Goal: Complete application form: Complete application form

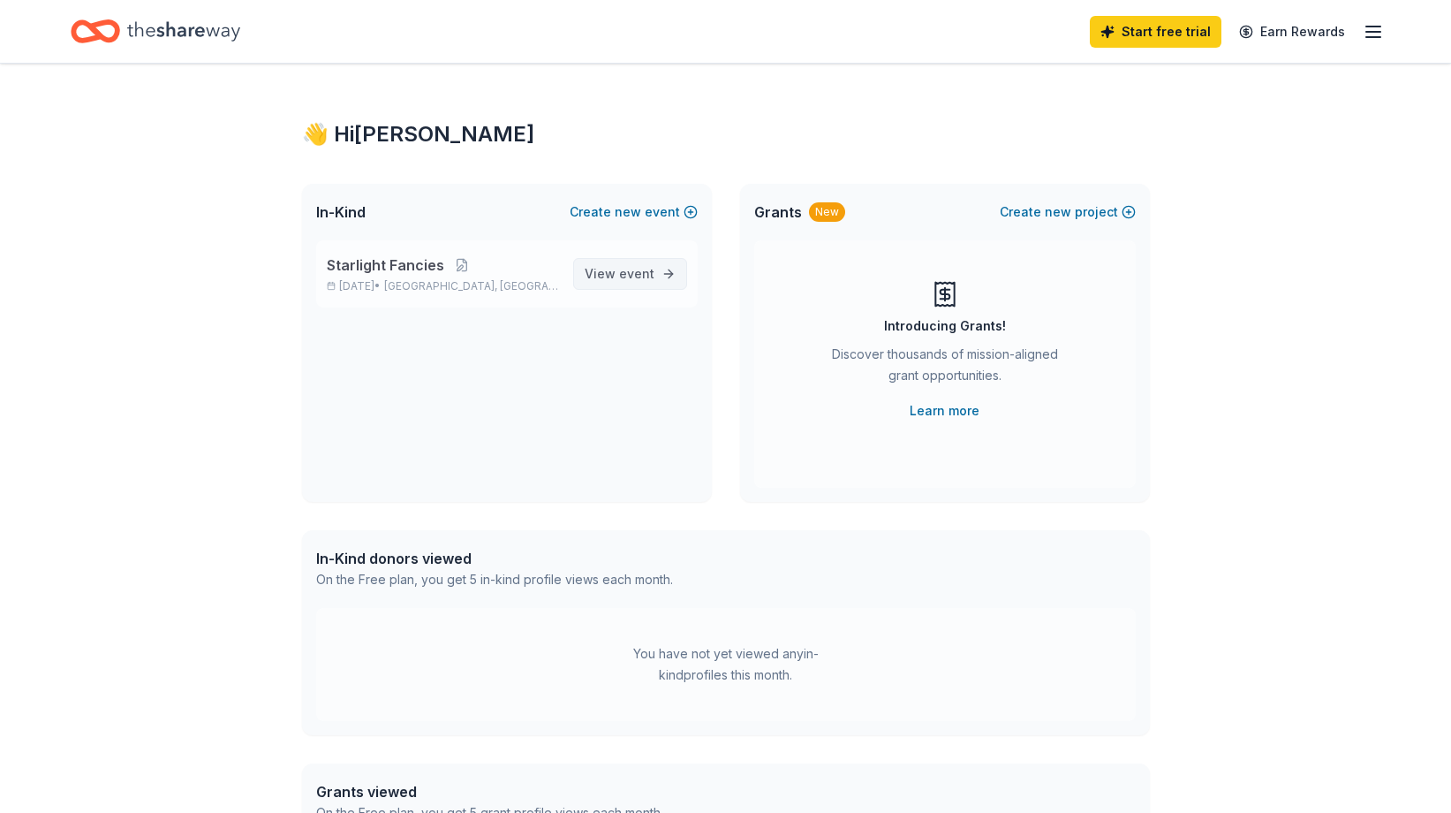
click at [634, 271] on span "event" at bounding box center [636, 273] width 35 height 15
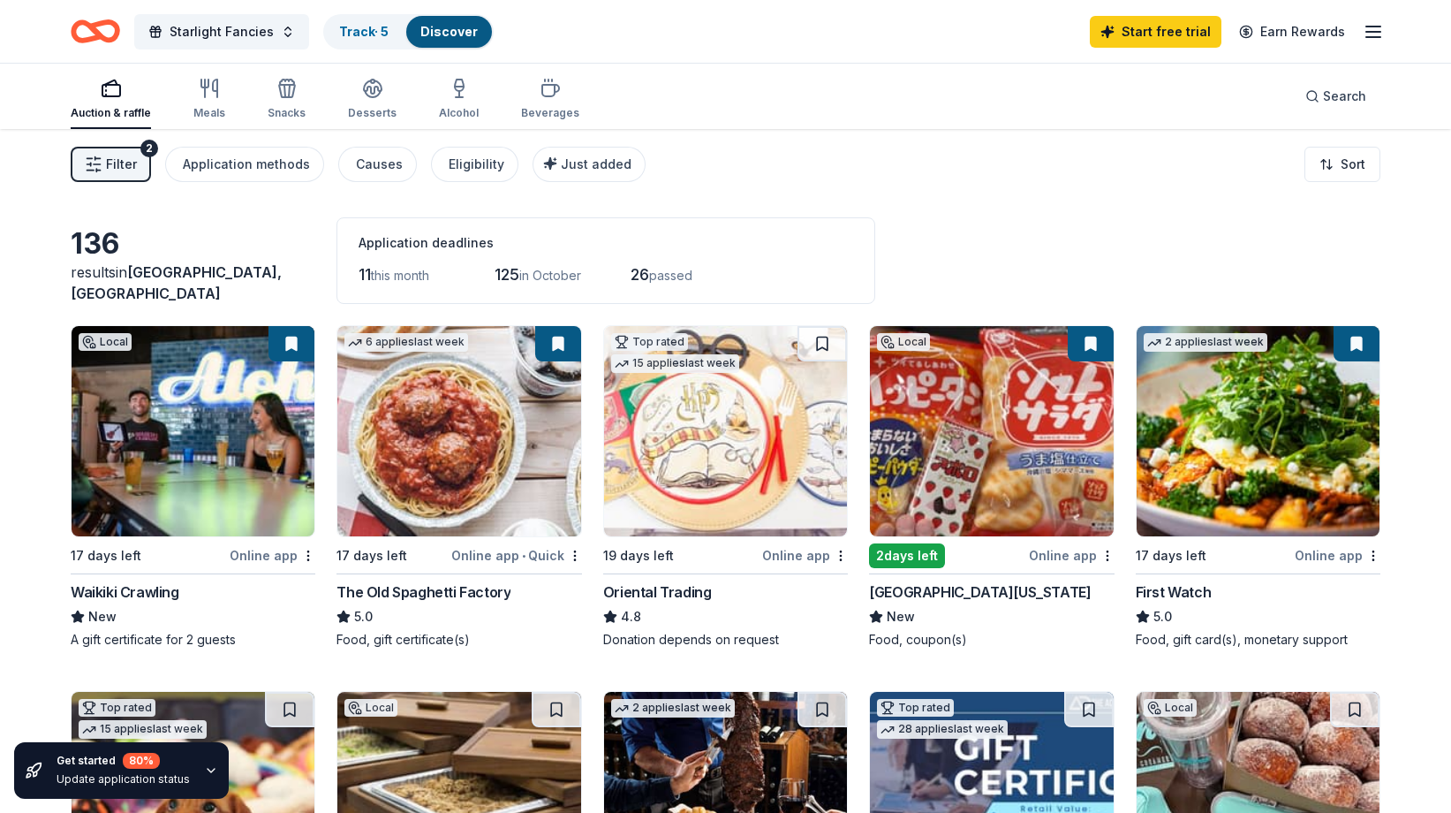
click at [275, 556] on div "Online app" at bounding box center [273, 555] width 86 height 22
click at [462, 384] on img at bounding box center [458, 431] width 243 height 210
click at [687, 394] on img at bounding box center [725, 431] width 243 height 210
click at [981, 374] on img at bounding box center [991, 431] width 243 height 210
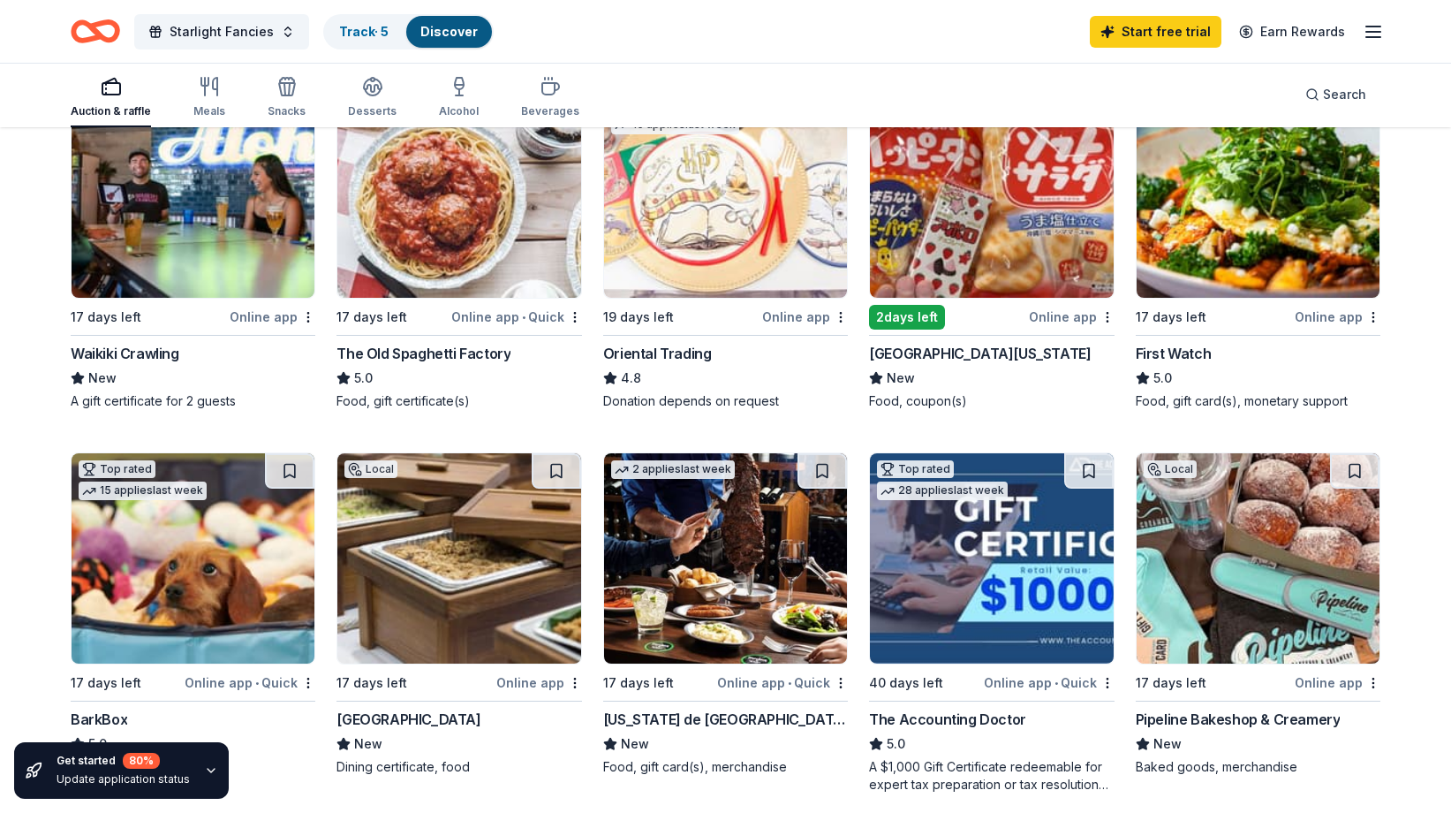
scroll to position [353, 0]
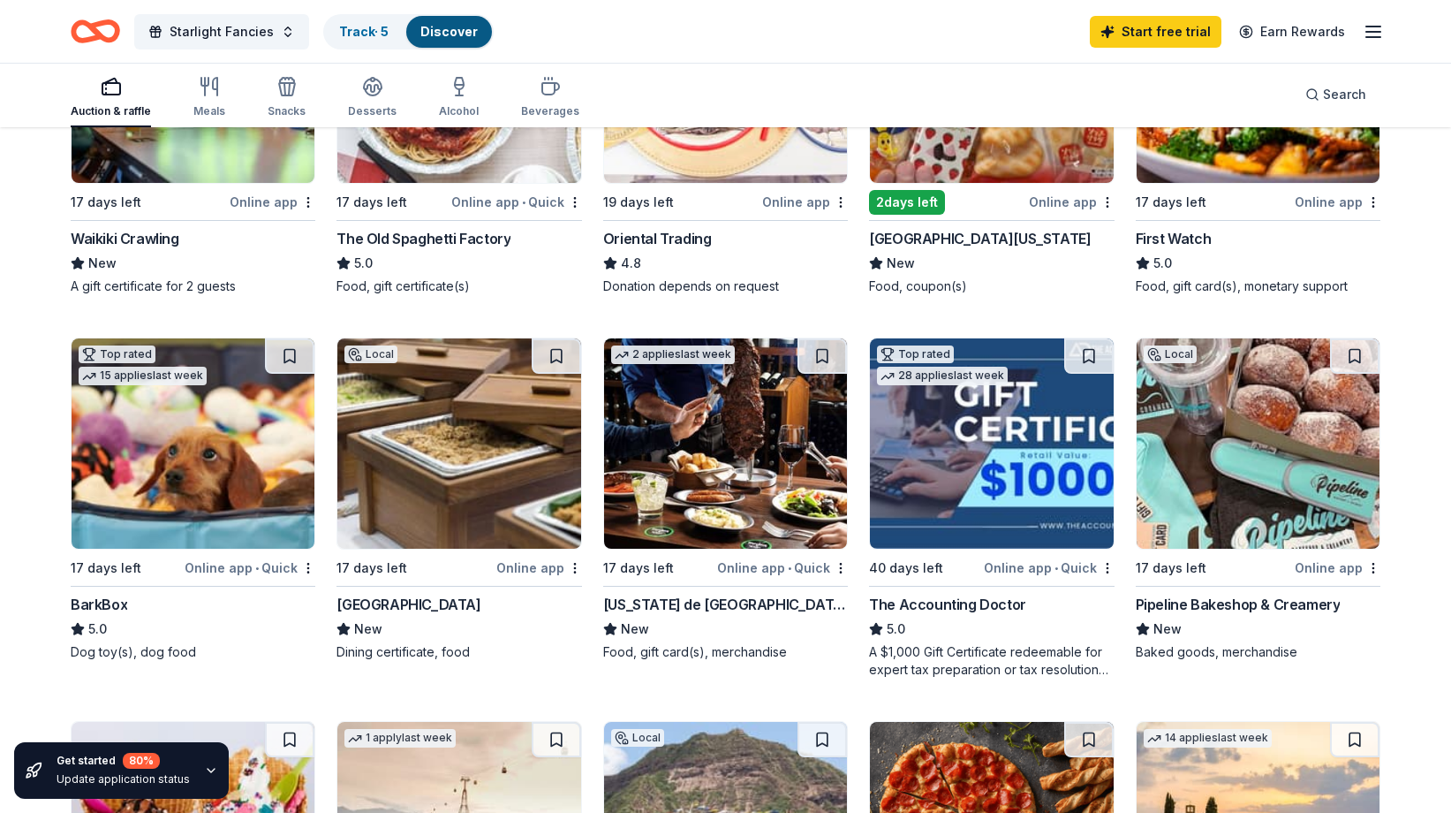
click at [1237, 437] on img at bounding box center [1258, 443] width 243 height 210
click at [414, 412] on img at bounding box center [458, 443] width 243 height 210
click at [159, 401] on img at bounding box center [193, 443] width 243 height 210
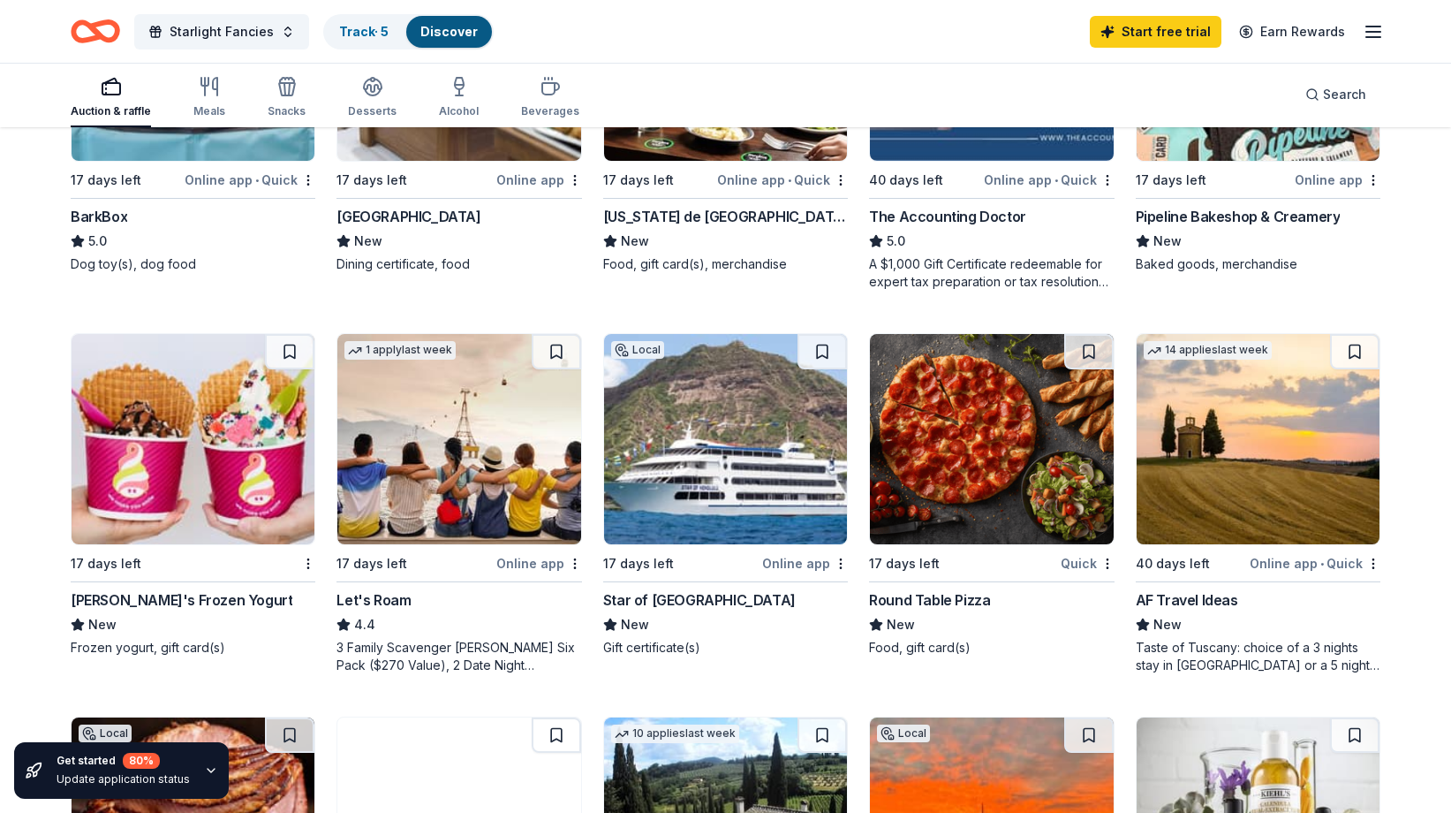
scroll to position [795, 0]
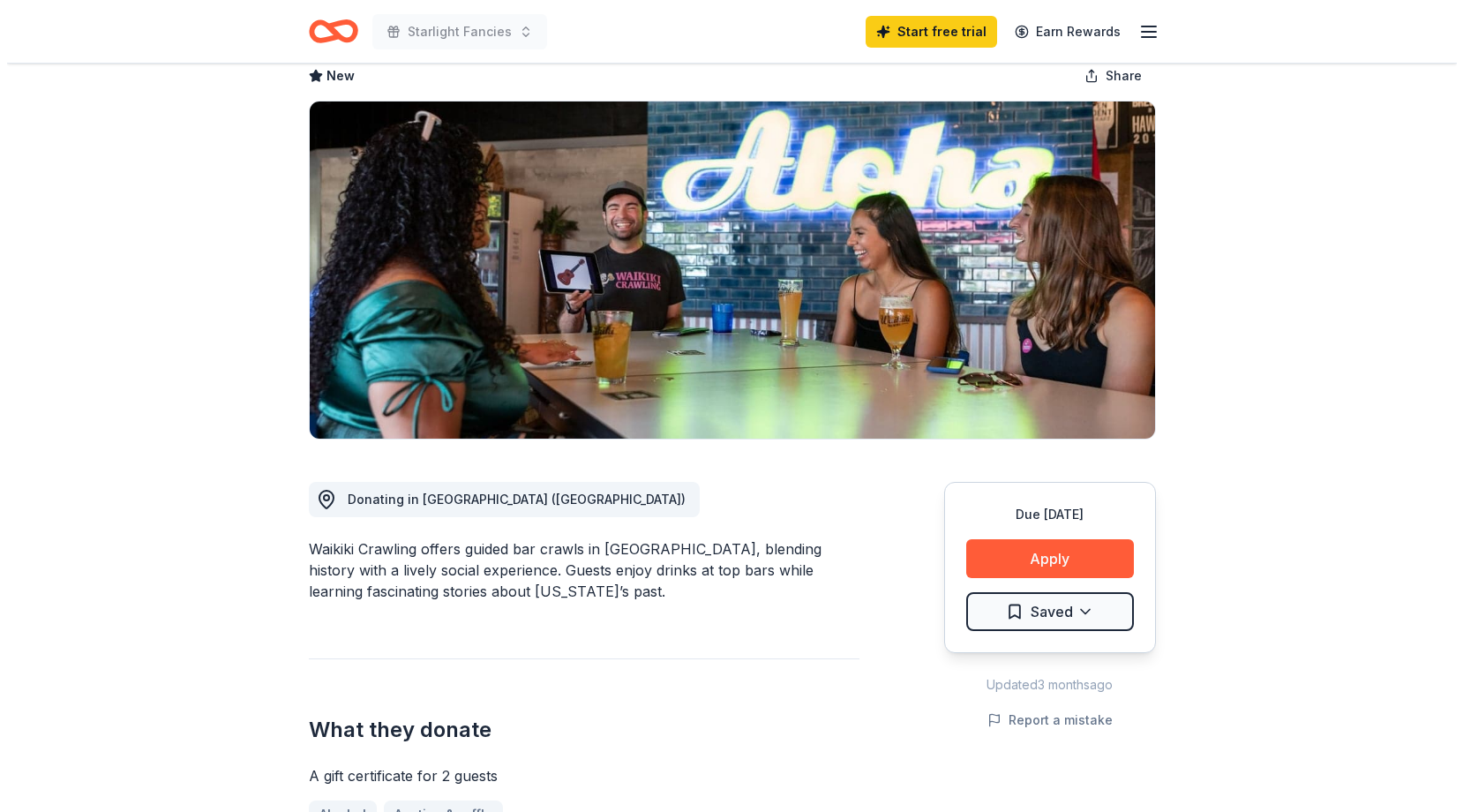
scroll to position [177, 0]
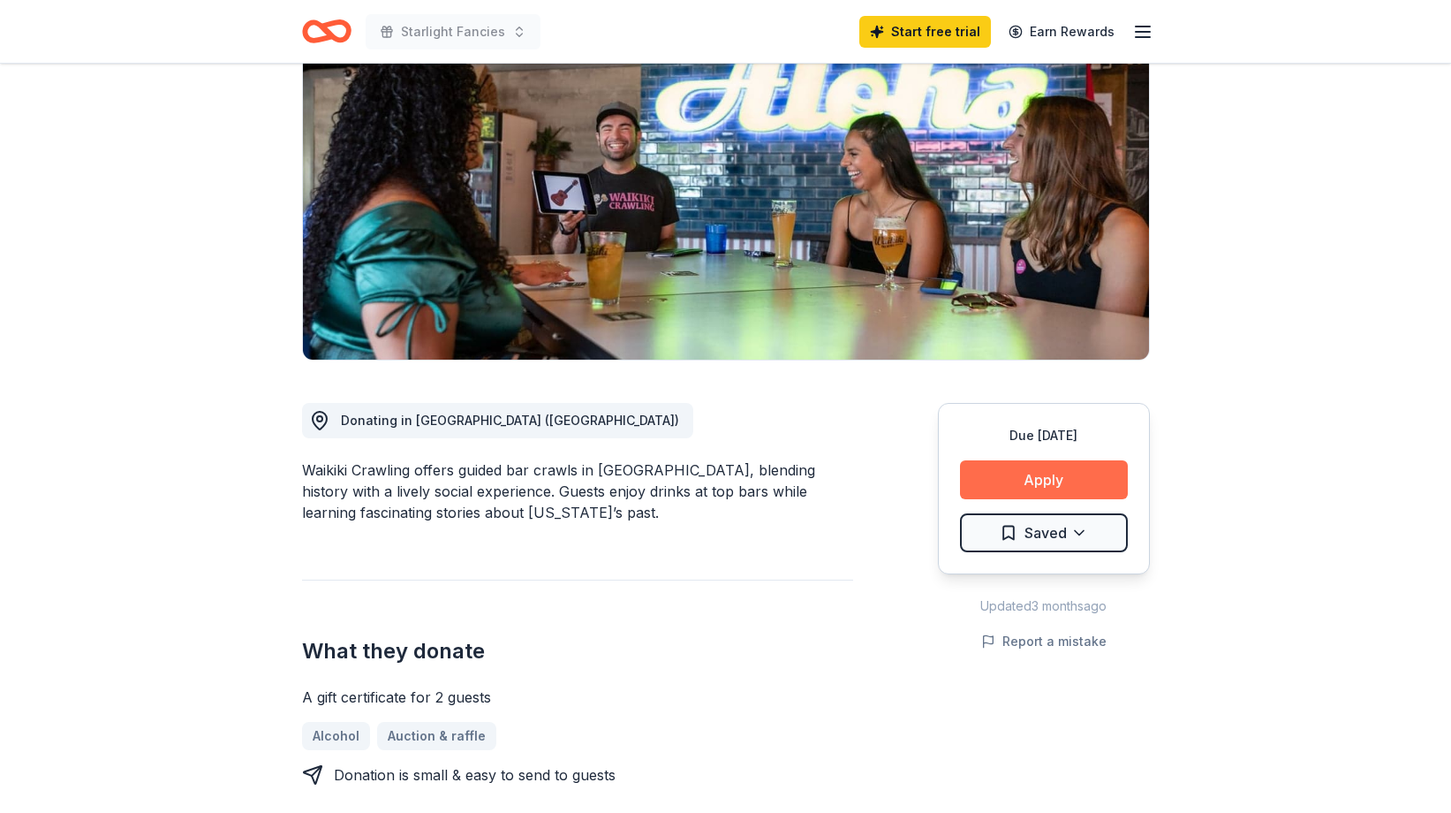
click at [1025, 477] on button "Apply" at bounding box center [1044, 479] width 168 height 39
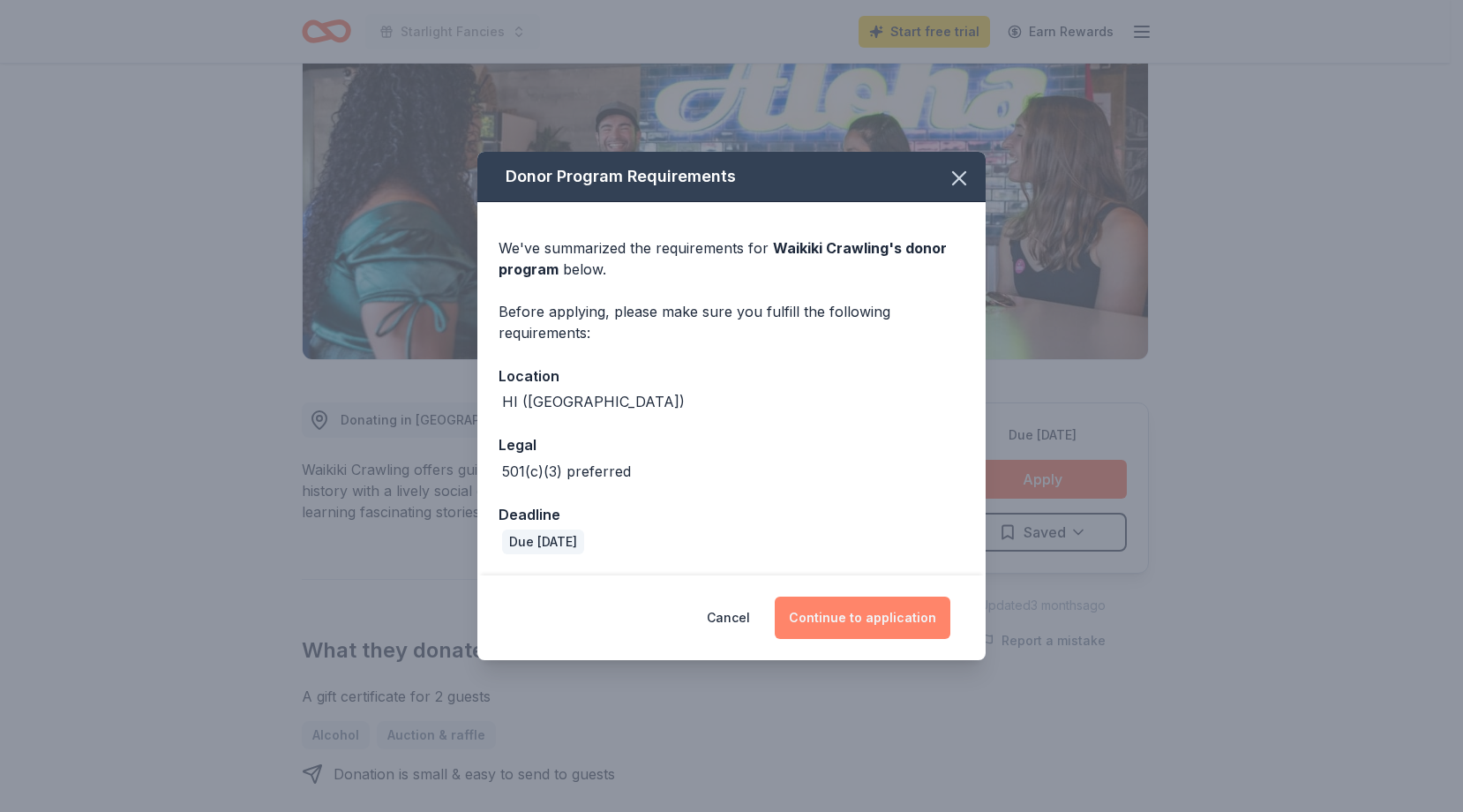
click at [867, 610] on button "Continue to application" at bounding box center [862, 617] width 176 height 42
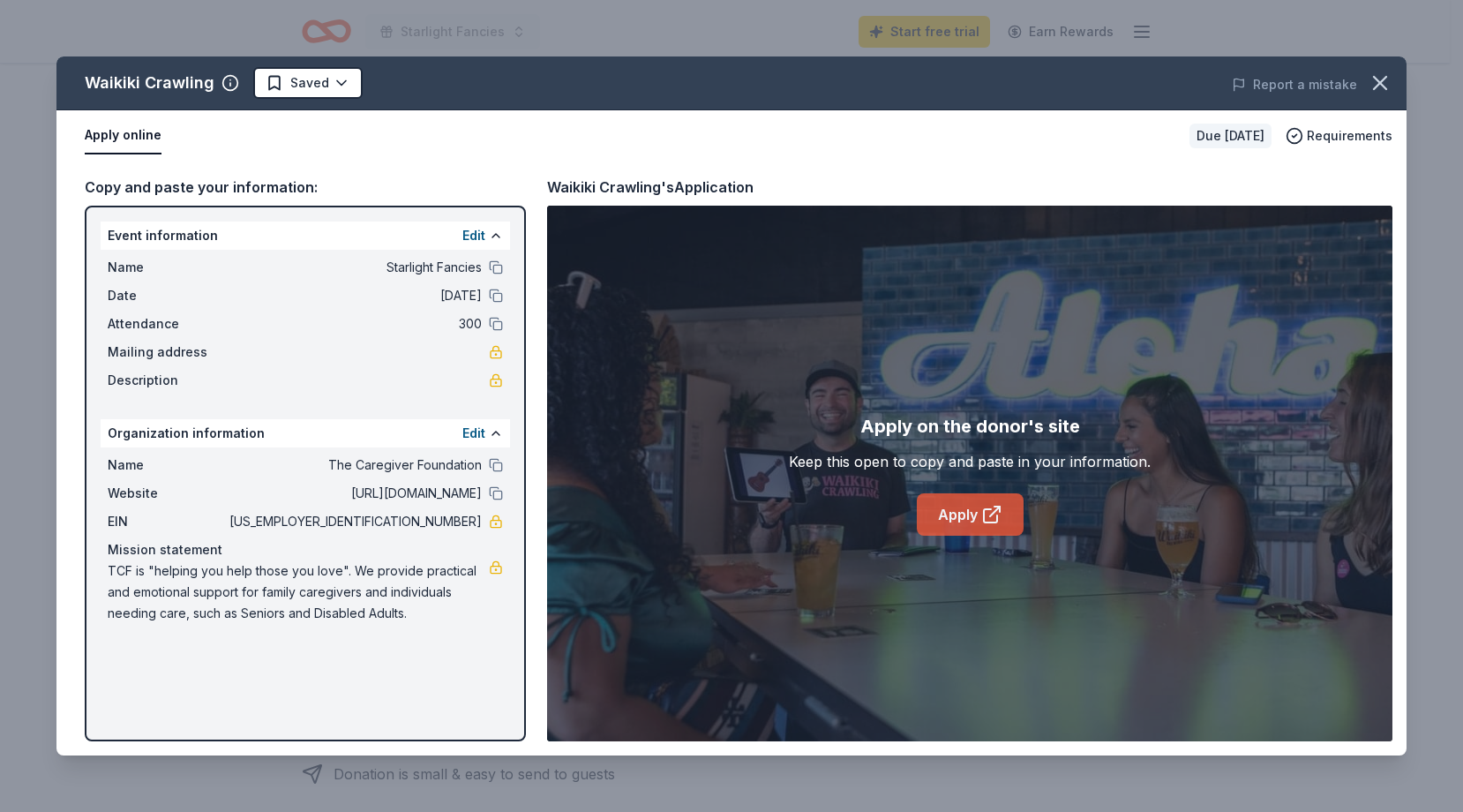
click at [961, 517] on link "Apply" at bounding box center [970, 514] width 107 height 42
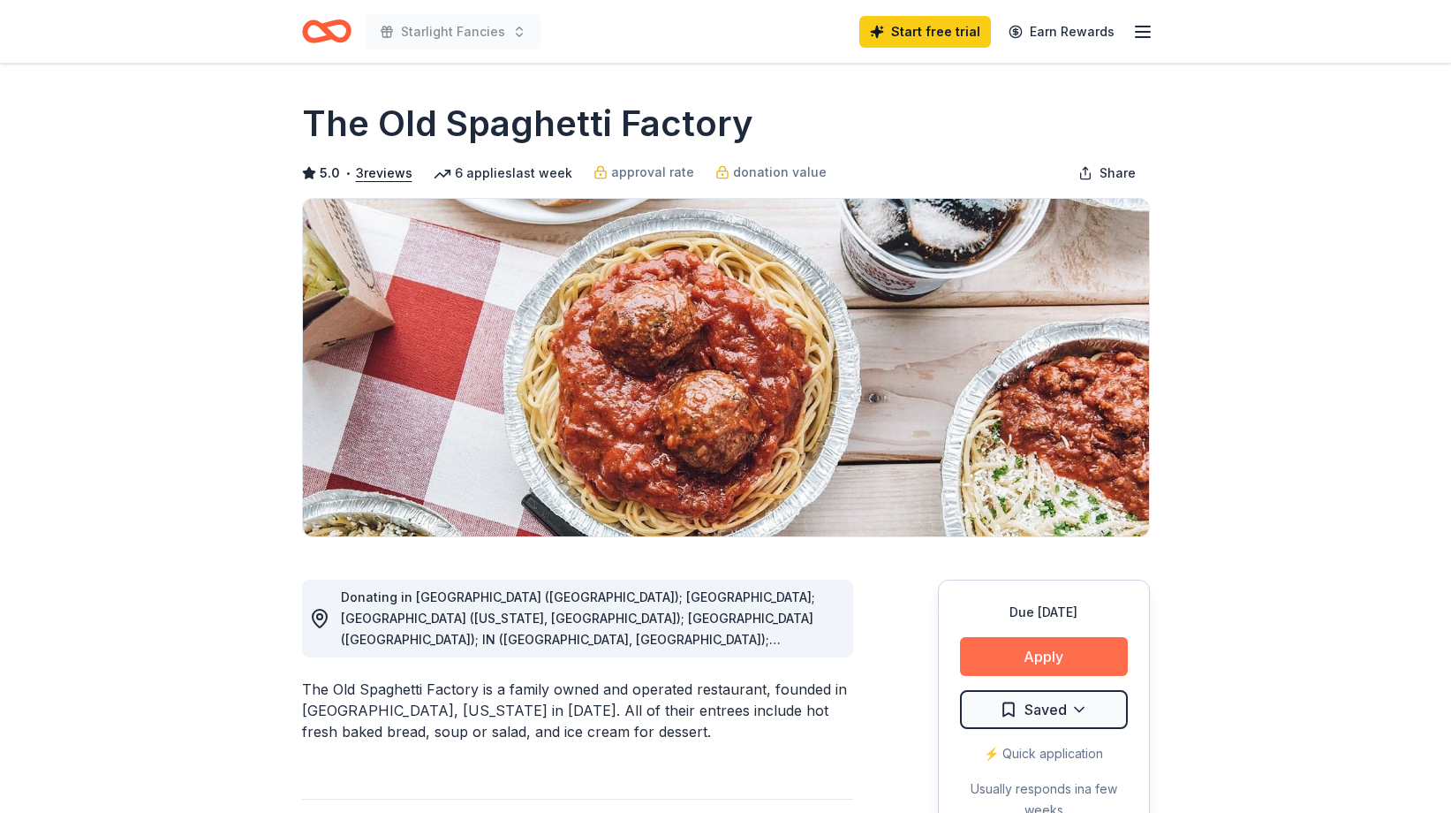
click at [1043, 652] on button "Apply" at bounding box center [1044, 656] width 168 height 39
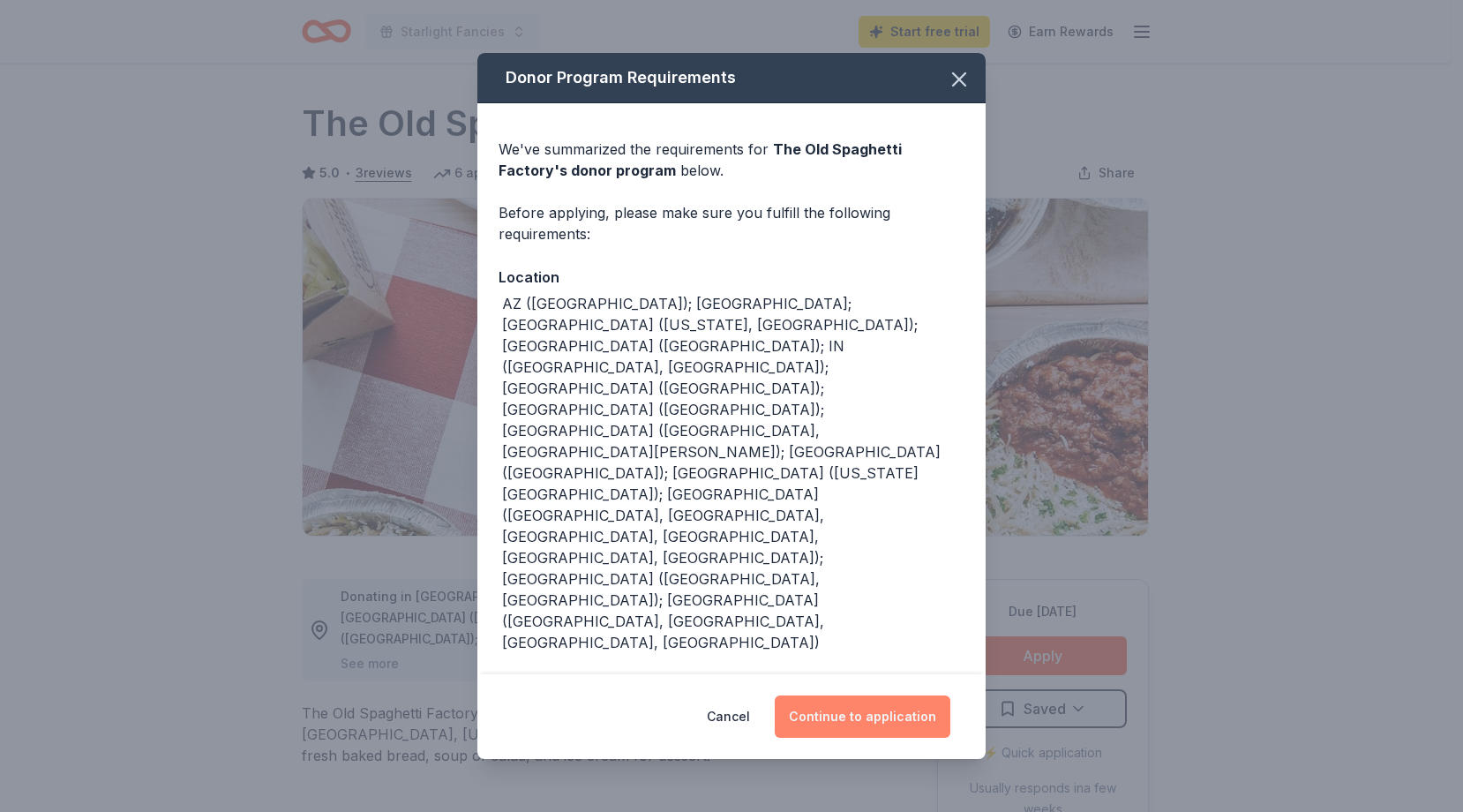
click at [880, 695] on button "Continue to application" at bounding box center [862, 716] width 176 height 42
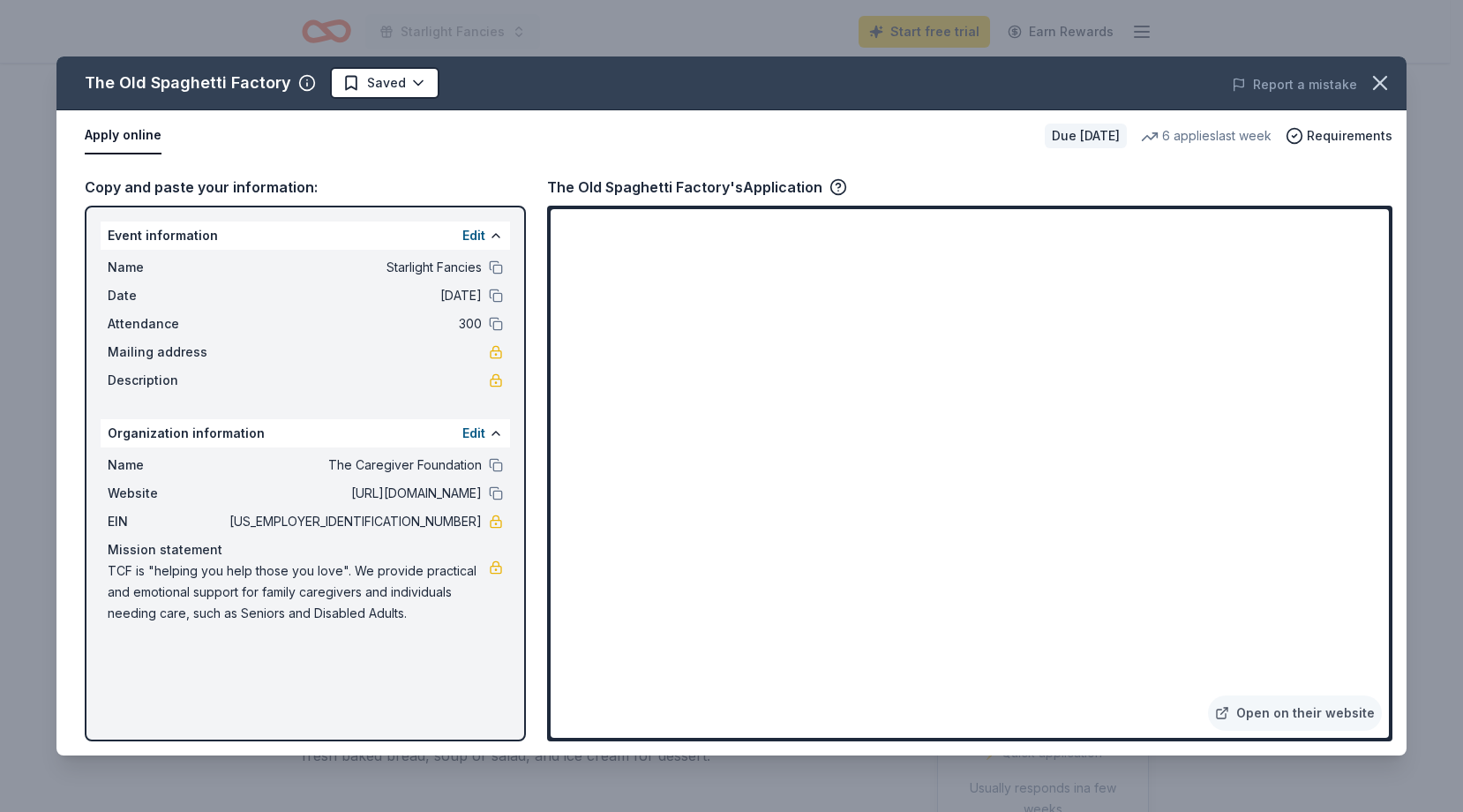
click at [1379, 82] on icon "button" at bounding box center [1380, 83] width 25 height 25
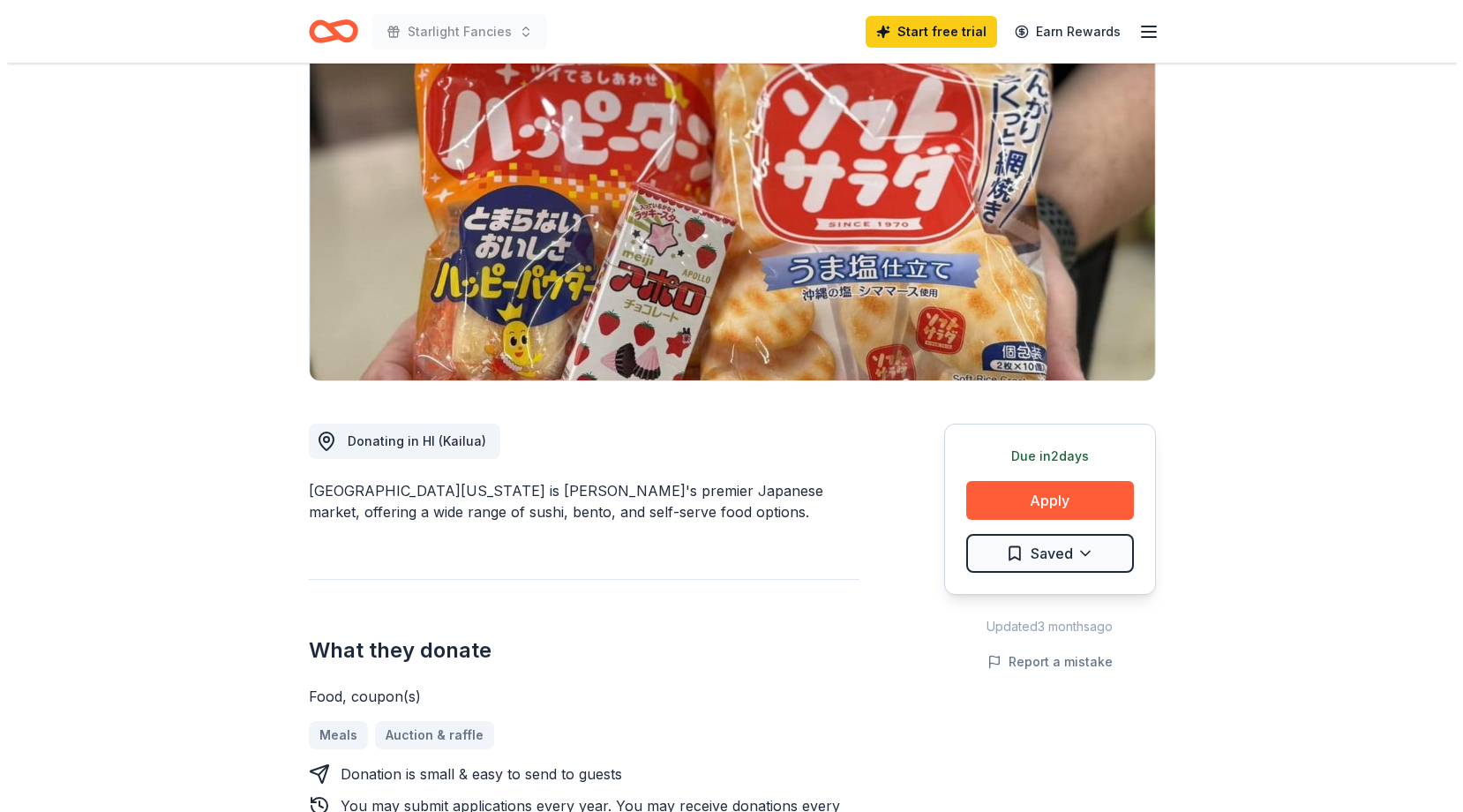
scroll to position [177, 0]
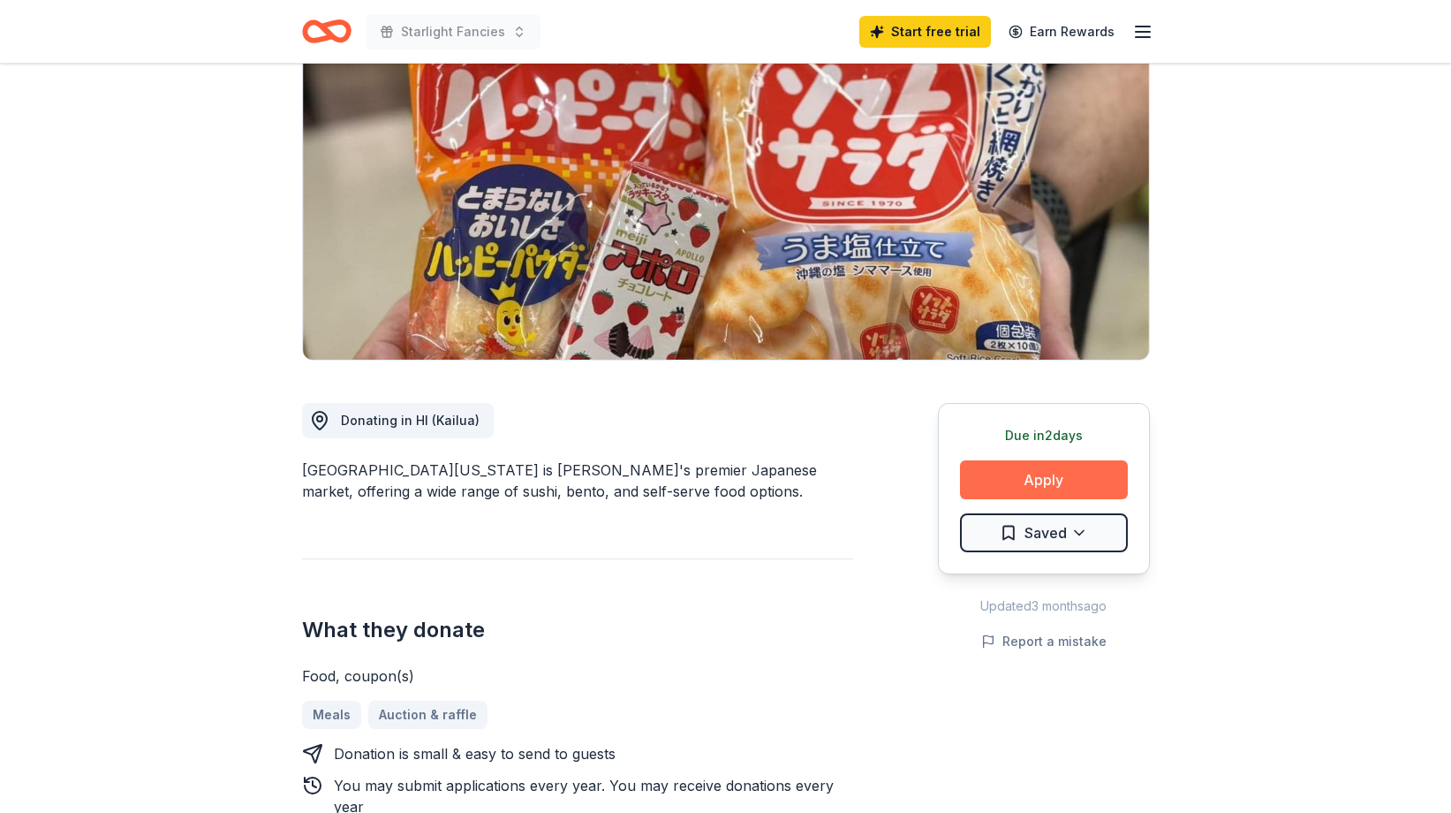
click at [1053, 472] on button "Apply" at bounding box center [1044, 479] width 168 height 39
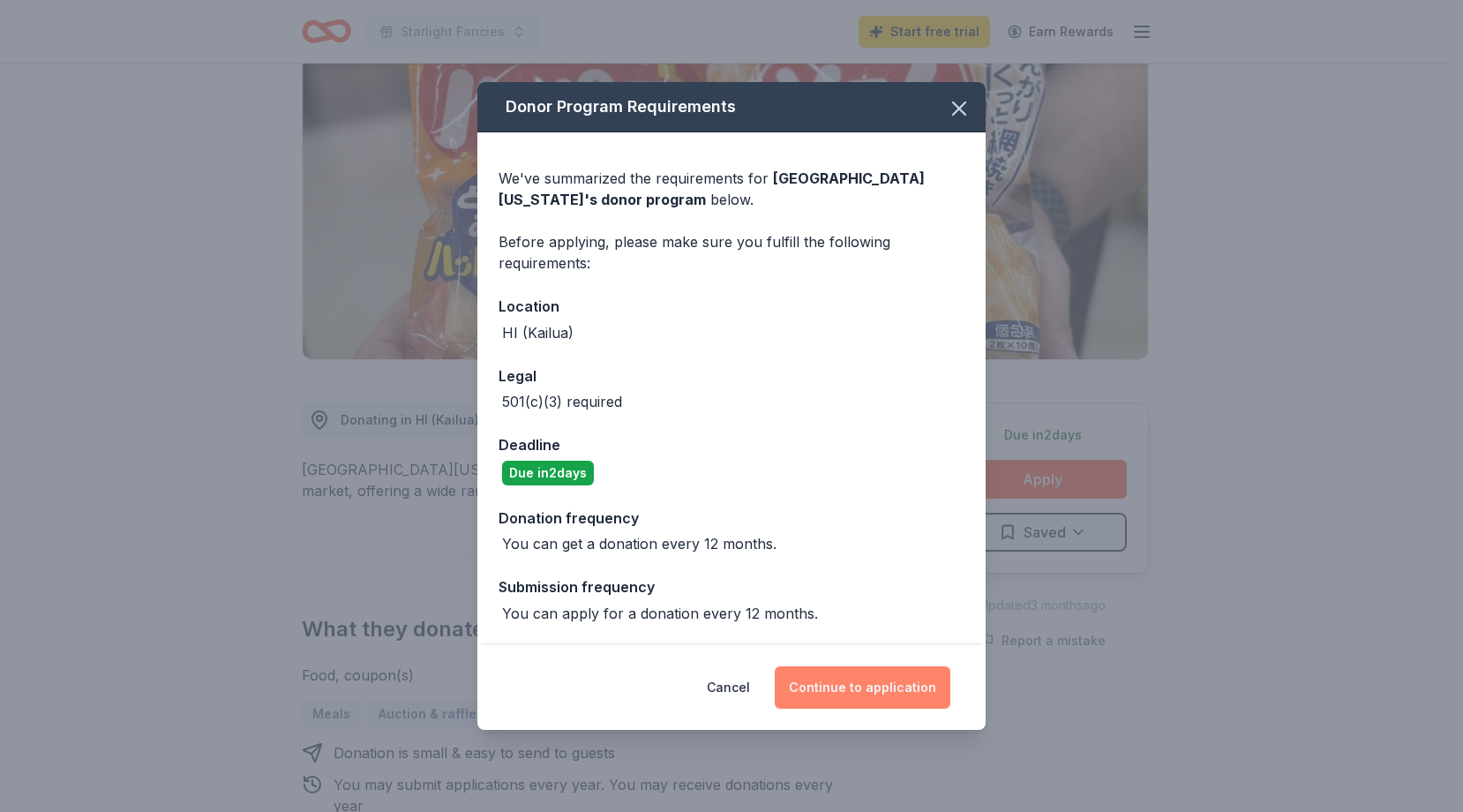
click at [872, 687] on button "Continue to application" at bounding box center [862, 687] width 176 height 42
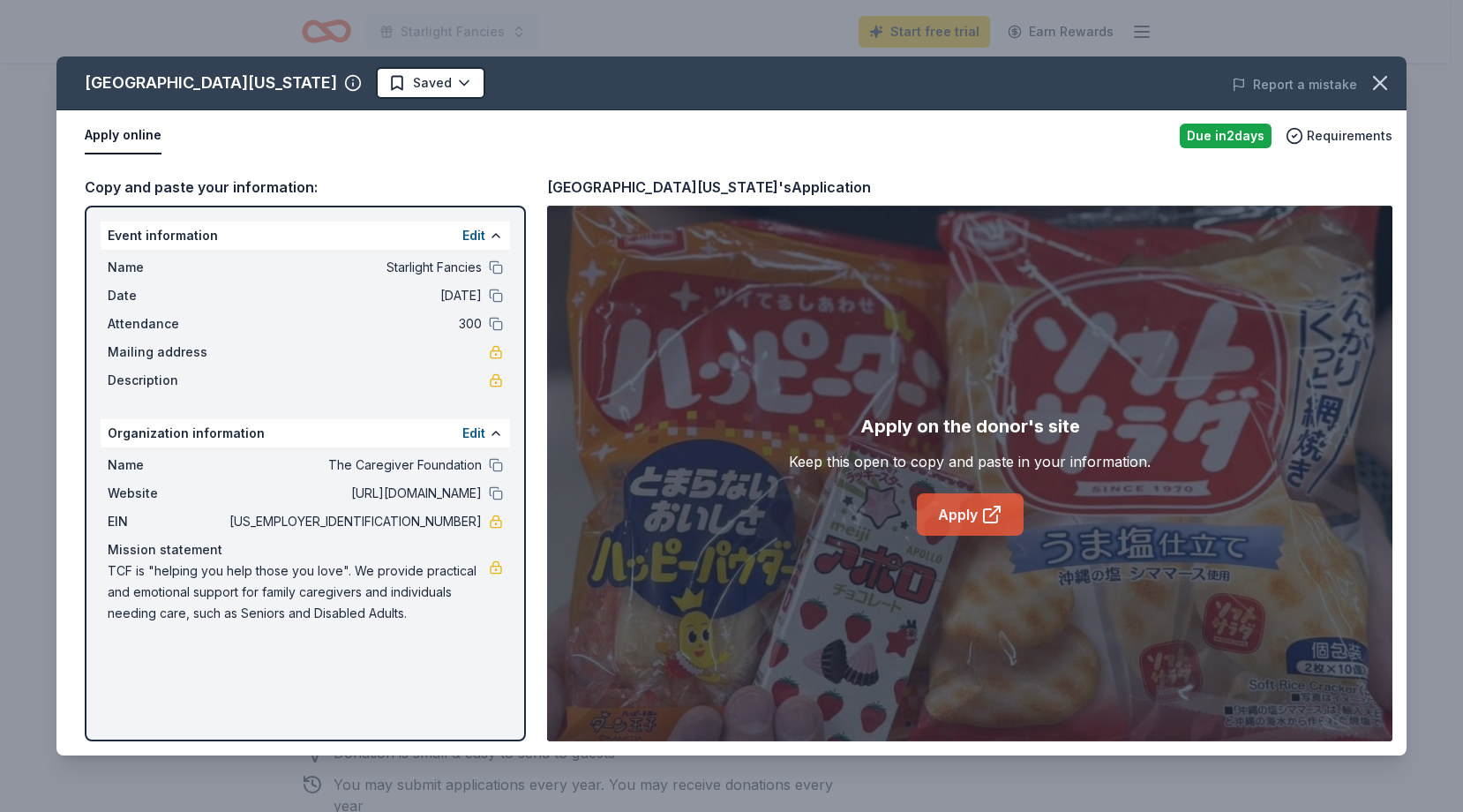
click at [951, 520] on link "Apply" at bounding box center [970, 514] width 107 height 42
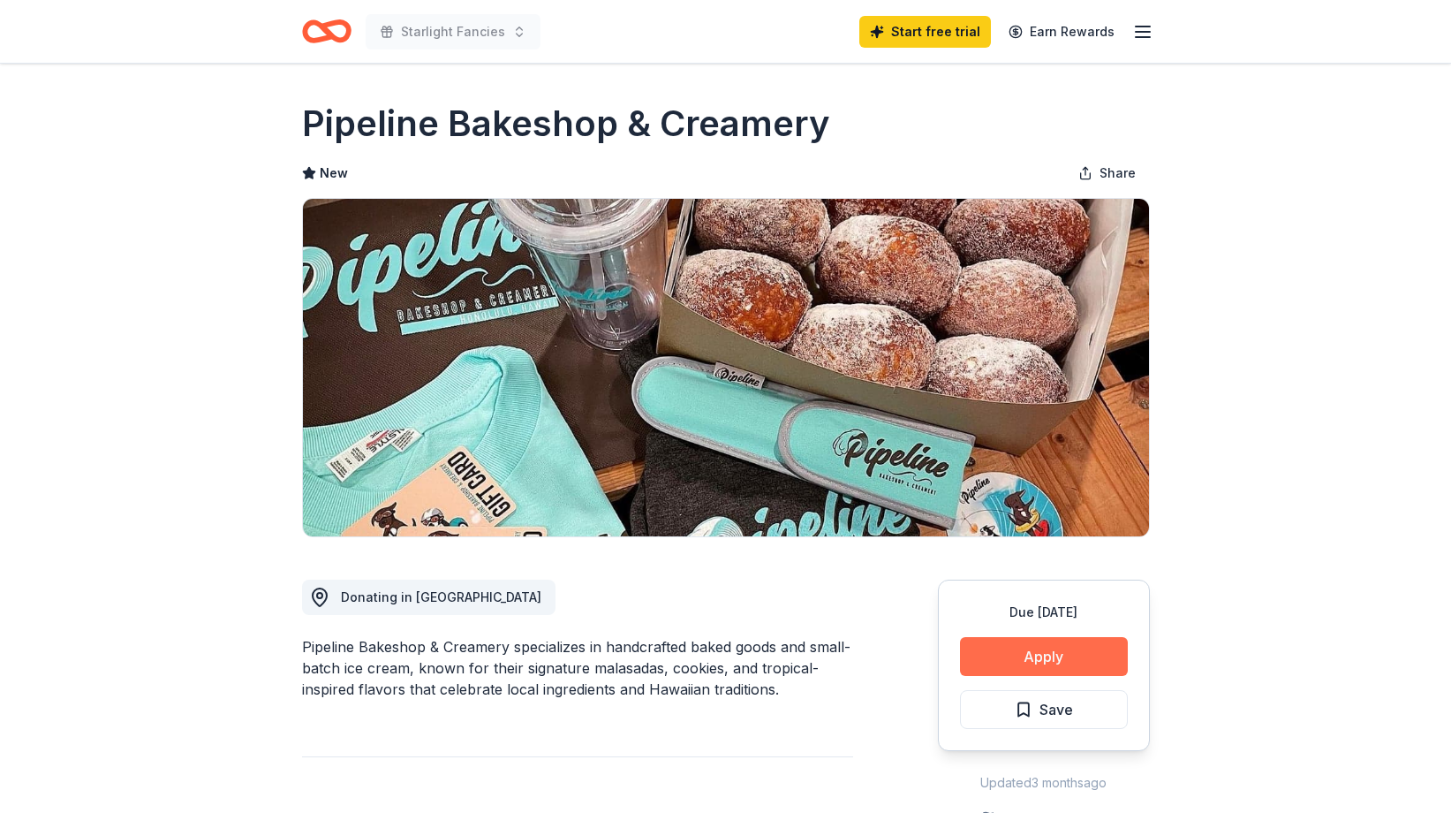
click at [1070, 646] on button "Apply" at bounding box center [1044, 656] width 168 height 39
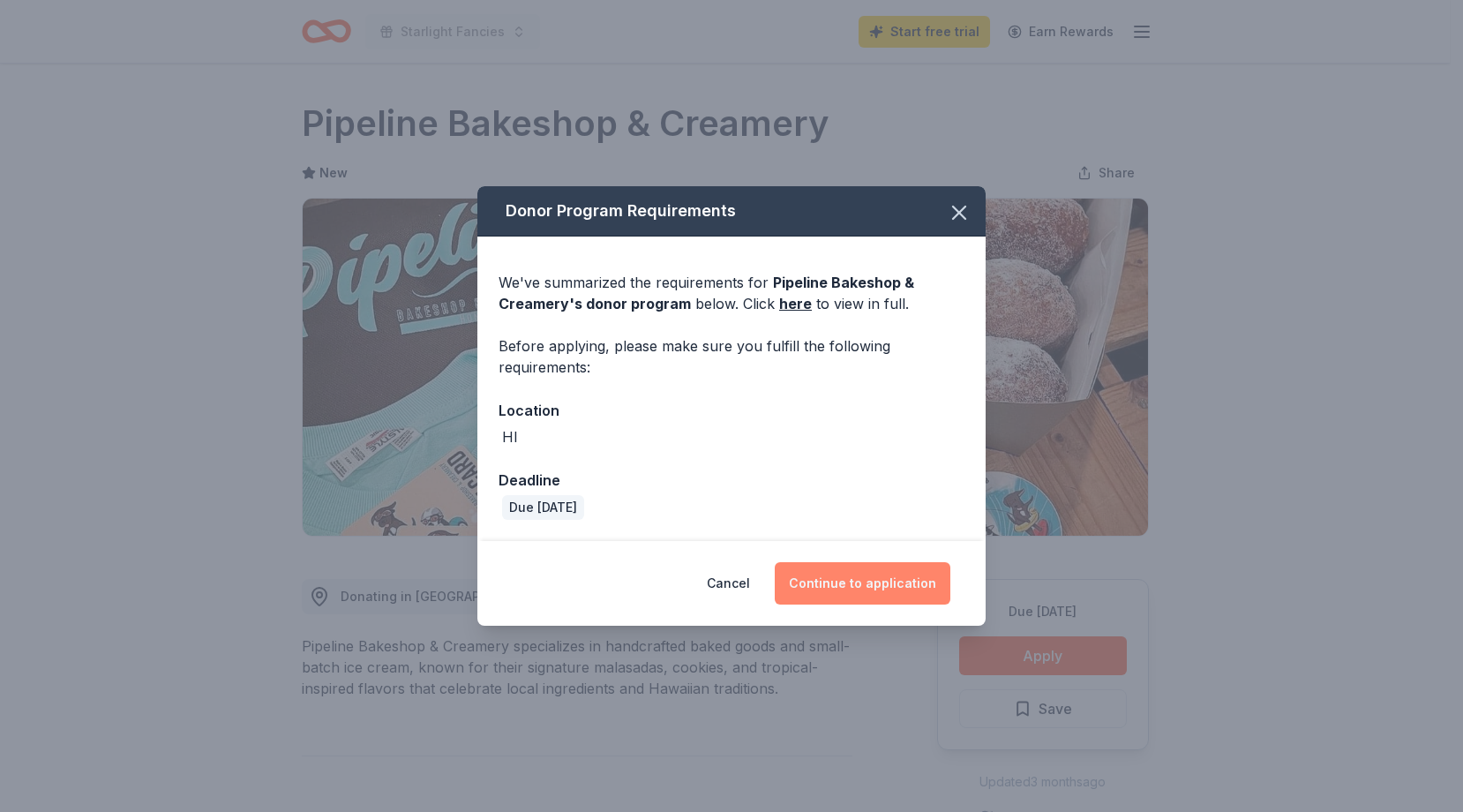
click at [864, 585] on button "Continue to application" at bounding box center [862, 583] width 176 height 42
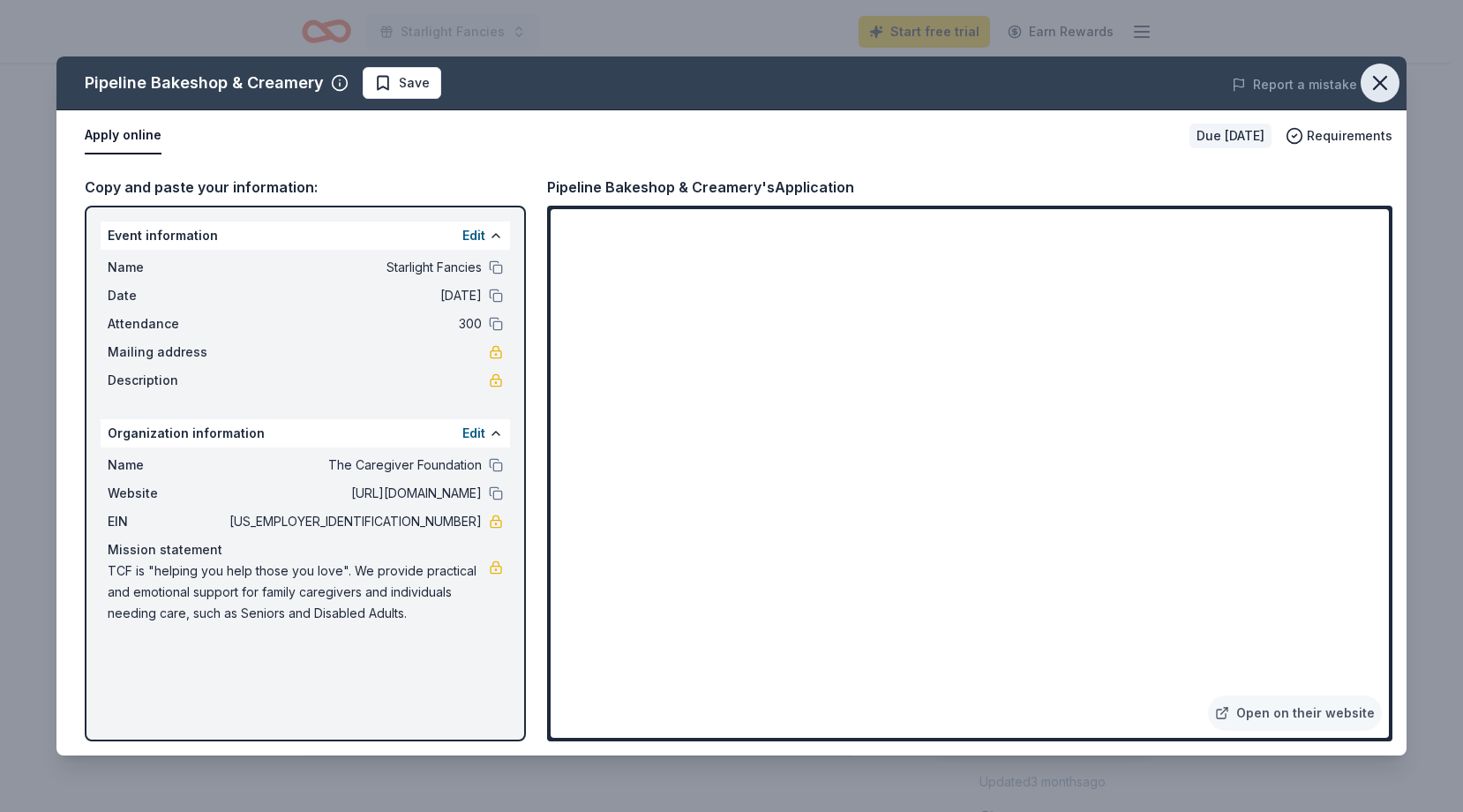
click at [1380, 87] on icon "button" at bounding box center [1380, 83] width 25 height 25
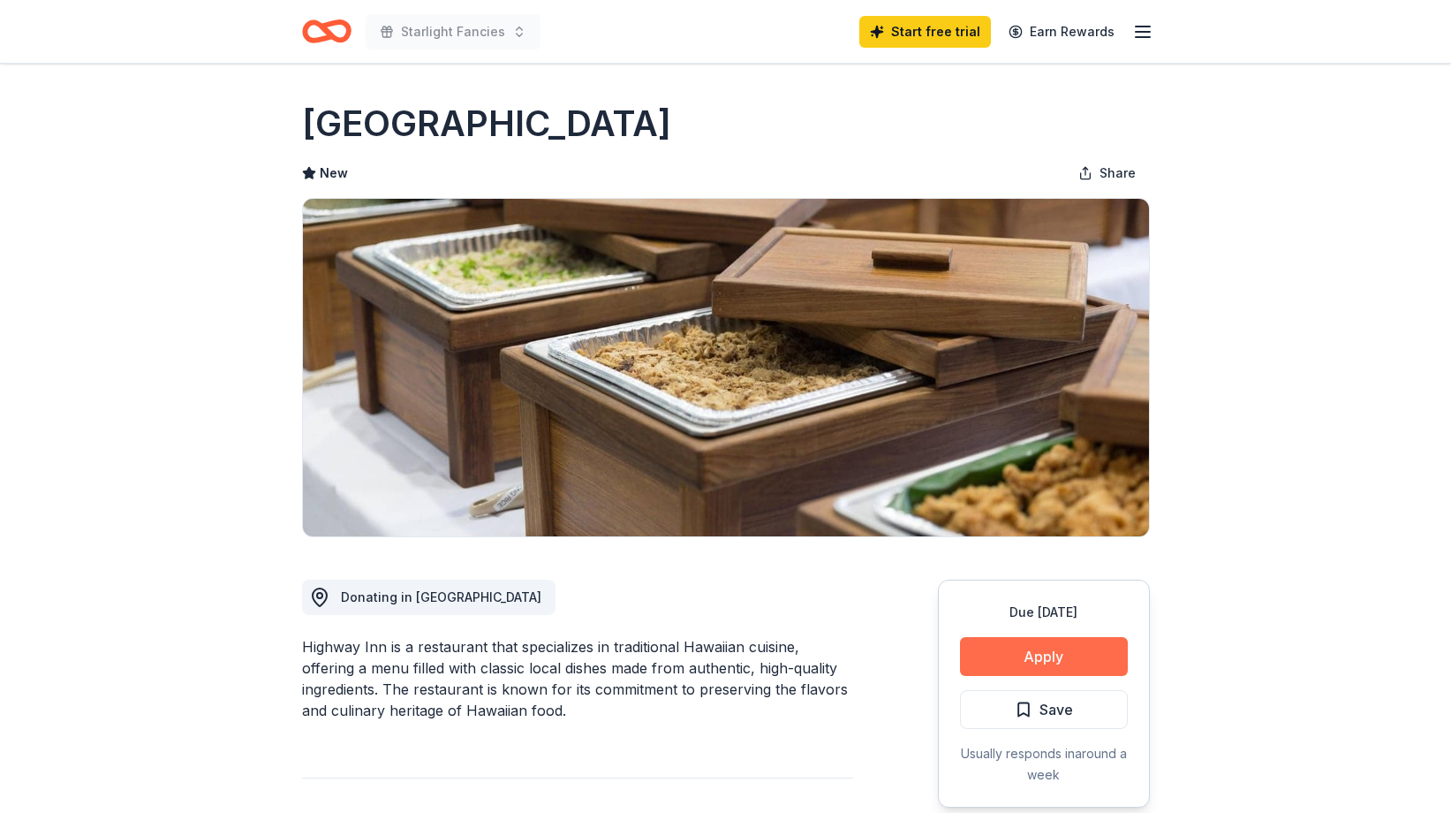
click at [1047, 646] on button "Apply" at bounding box center [1044, 656] width 168 height 39
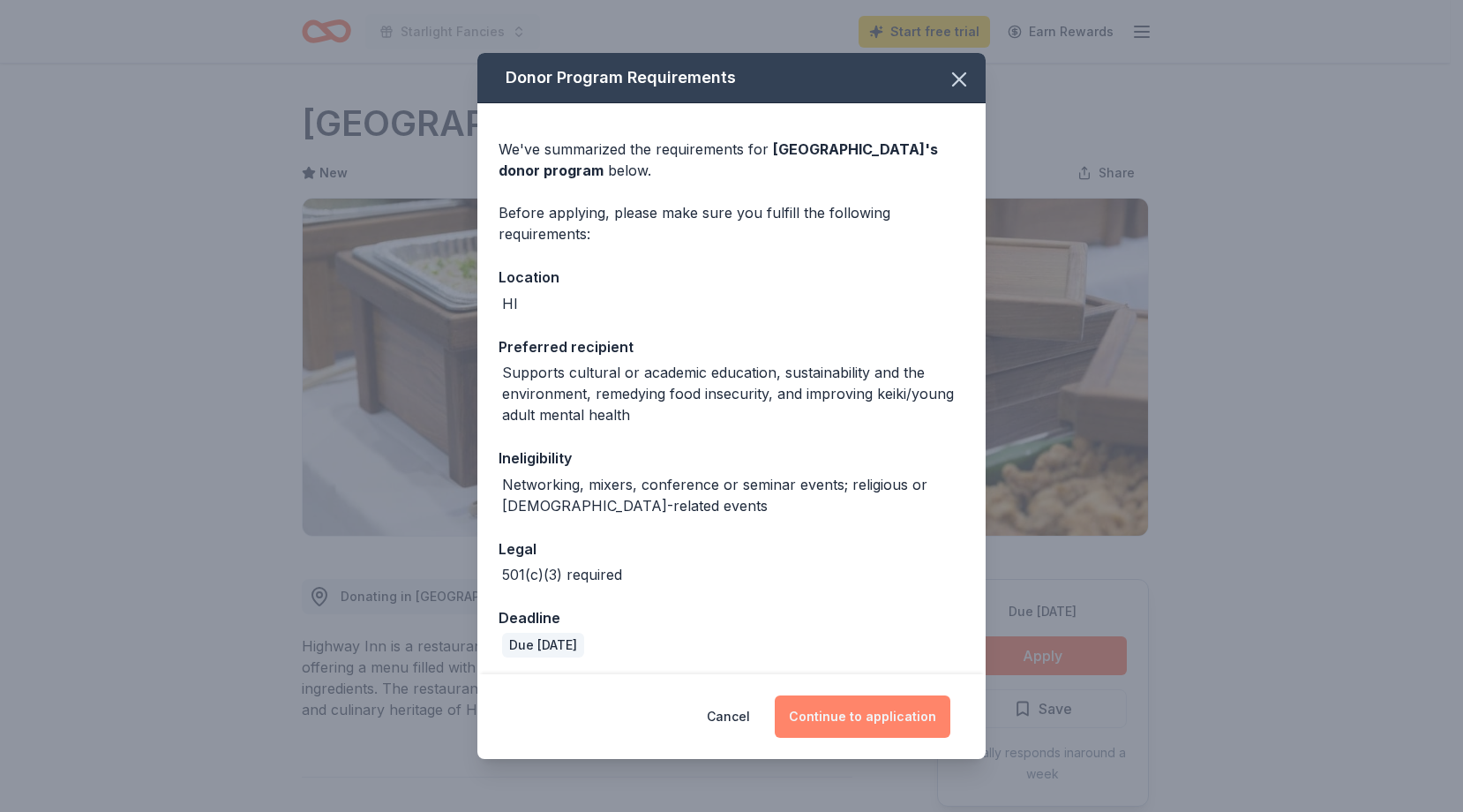
click at [857, 717] on button "Continue to application" at bounding box center [862, 716] width 176 height 42
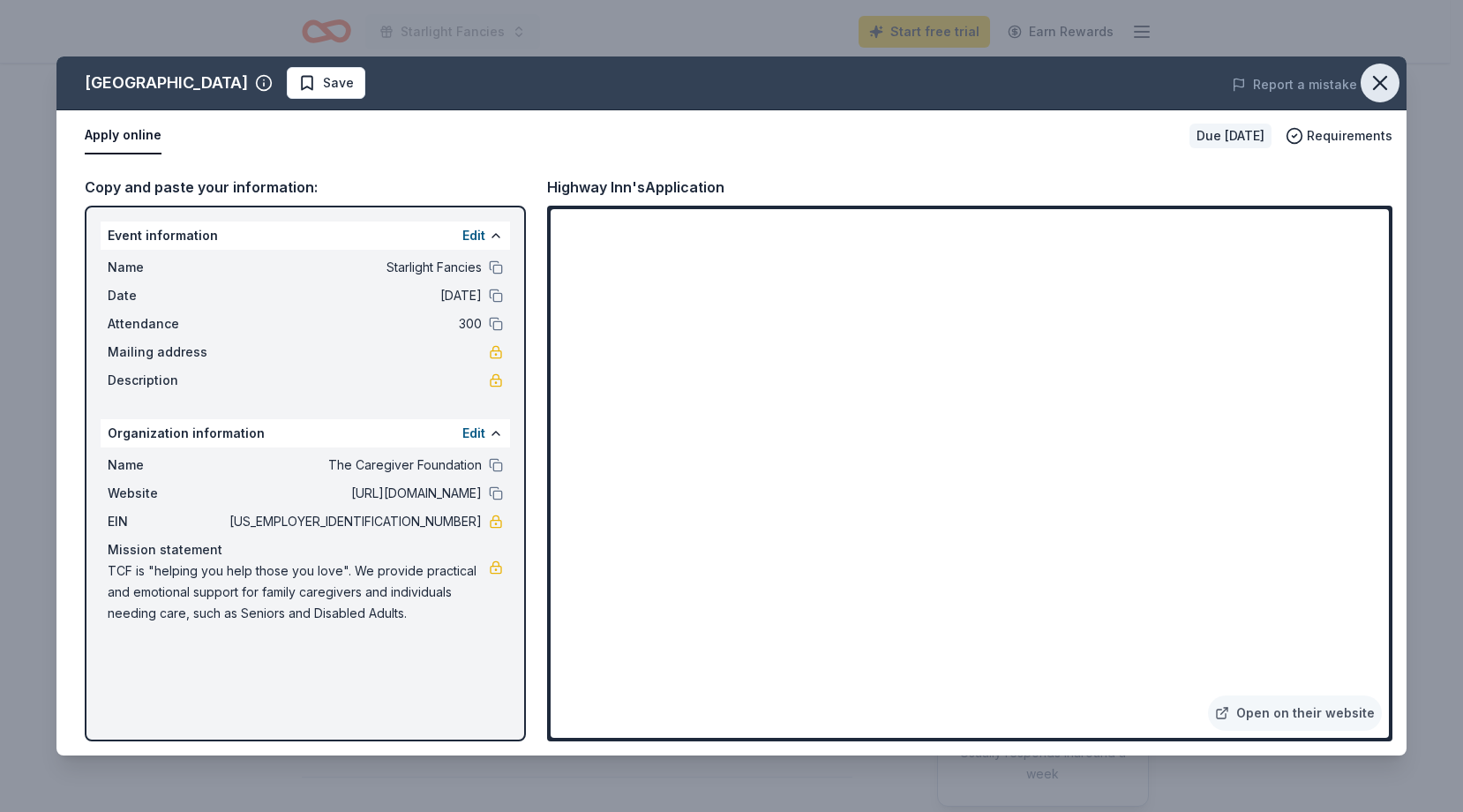
click at [1389, 79] on icon "button" at bounding box center [1380, 83] width 25 height 25
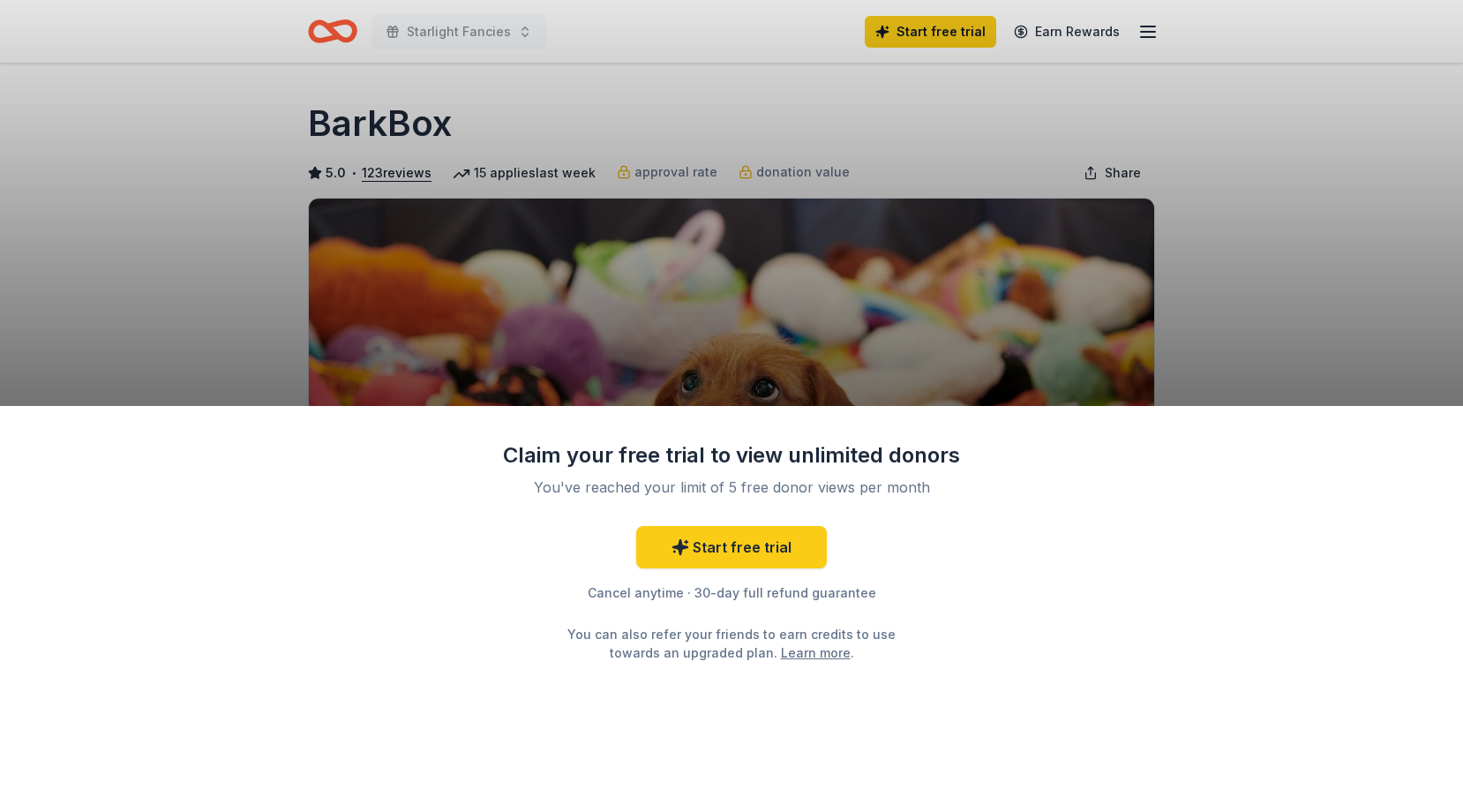
click at [206, 322] on div "Claim your free trial to view unlimited donors You've reached your limit of 5 f…" at bounding box center [732, 406] width 1463 height 812
